Goal: Find specific page/section: Find specific page/section

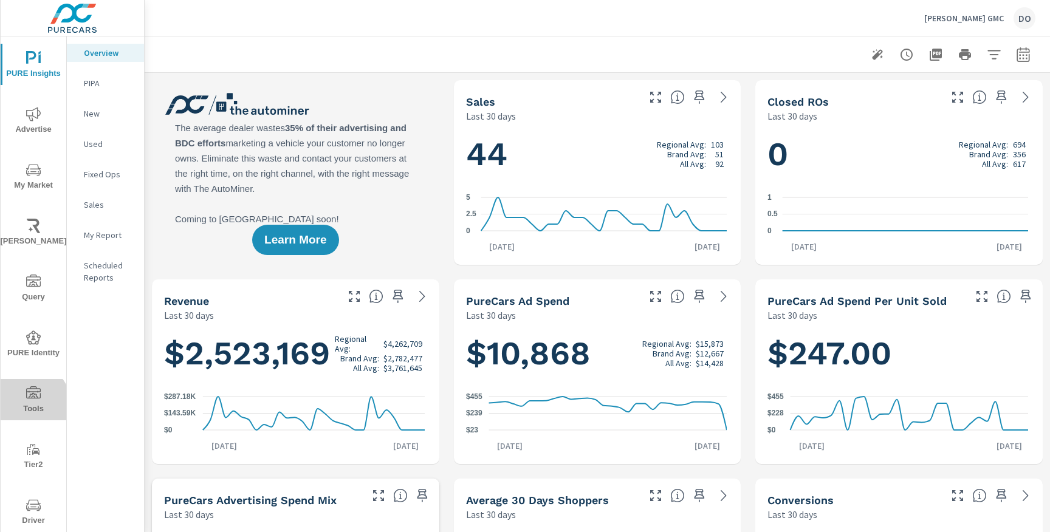
click at [30, 404] on span "Tools" at bounding box center [33, 402] width 58 height 30
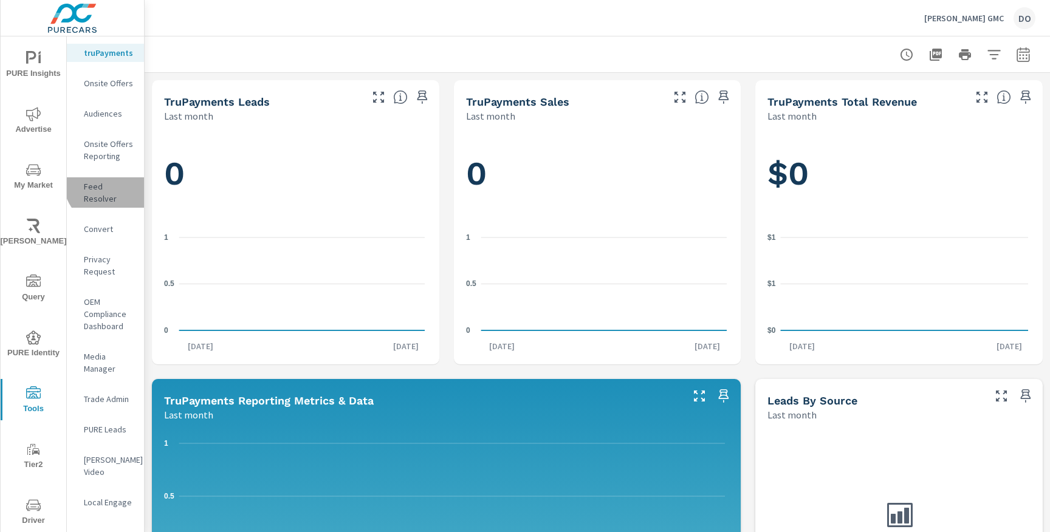
click at [109, 182] on p "Feed Resolver" at bounding box center [109, 193] width 50 height 24
